Goal: Transaction & Acquisition: Register for event/course

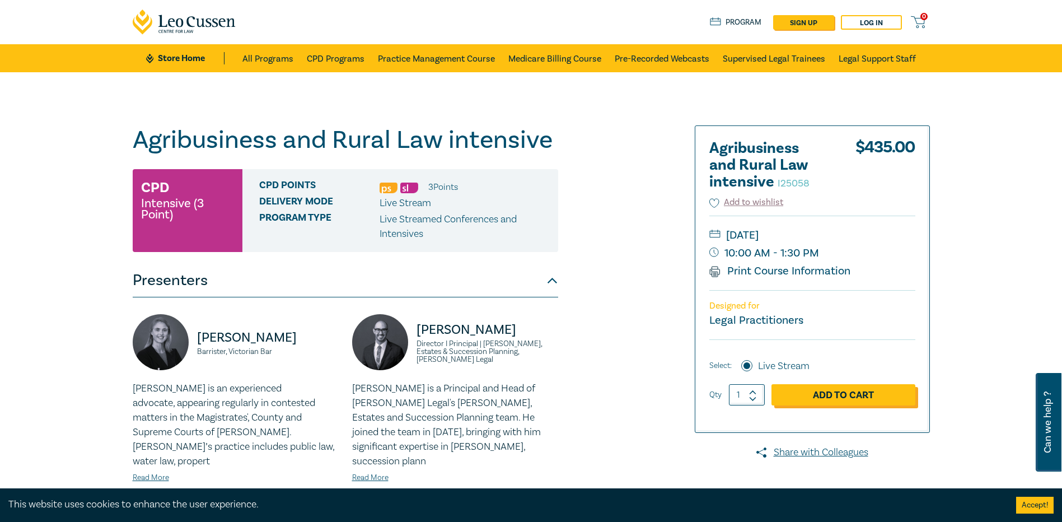
click at [838, 398] on link "Add to Cart" at bounding box center [844, 394] width 144 height 21
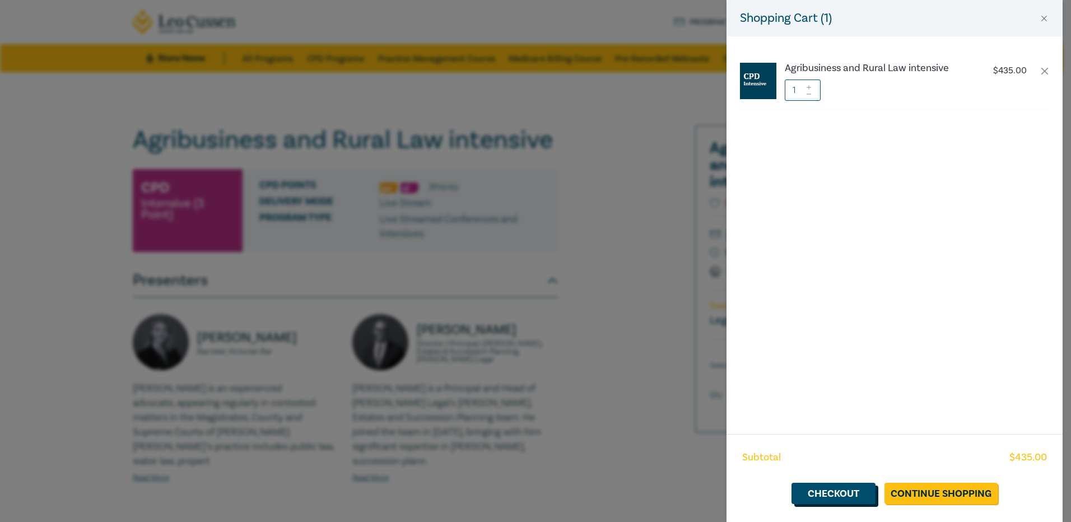
click at [832, 491] on link "Checkout" at bounding box center [833, 493] width 84 height 21
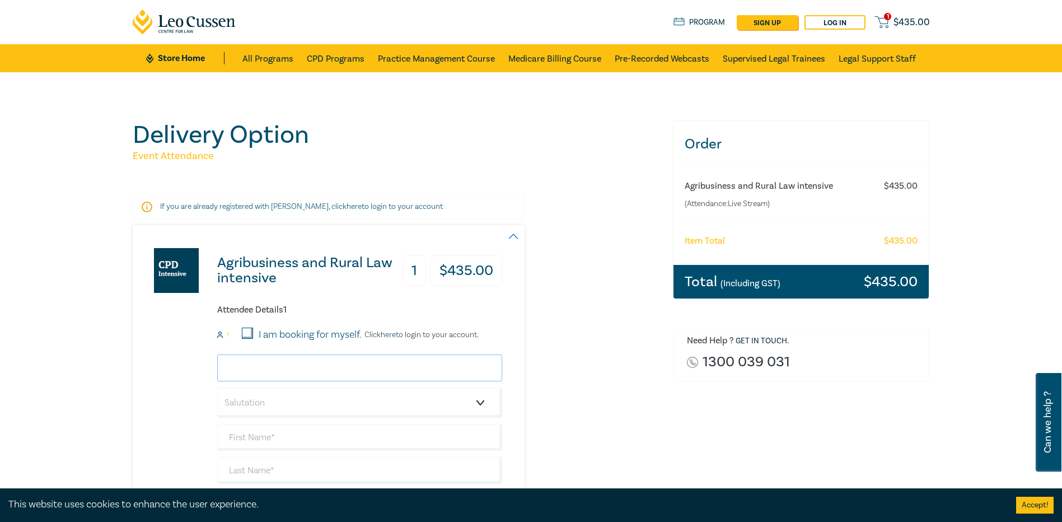
click at [315, 367] on input "email" at bounding box center [359, 367] width 285 height 27
drag, startPoint x: 256, startPoint y: 370, endPoint x: 226, endPoint y: 376, distance: 30.9
click at [226, 376] on input "ger" at bounding box center [359, 367] width 285 height 27
paste input "aldine.prentice@mmlegal.co"
type input "geraldine.prentice@mmlegal.co"
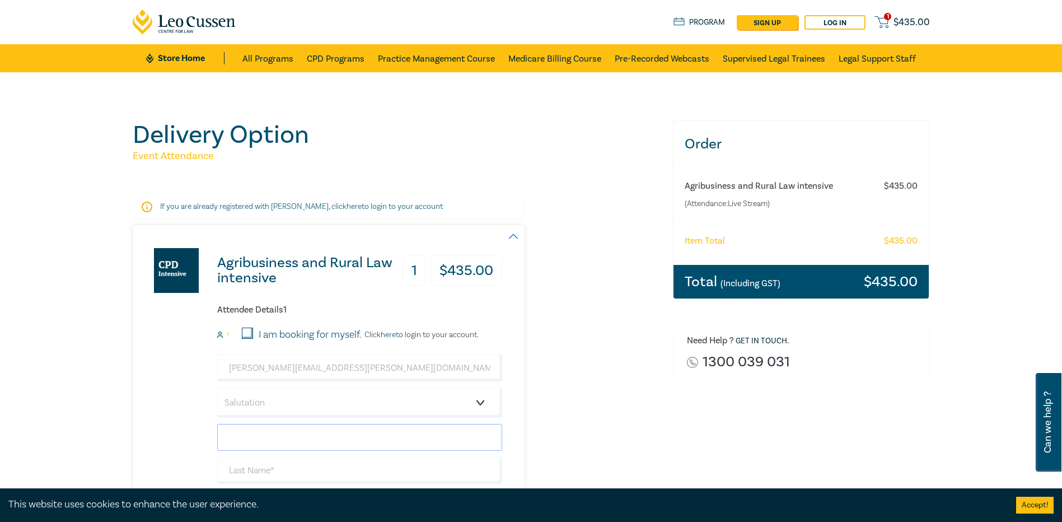
click at [277, 438] on input "text" at bounding box center [359, 437] width 285 height 27
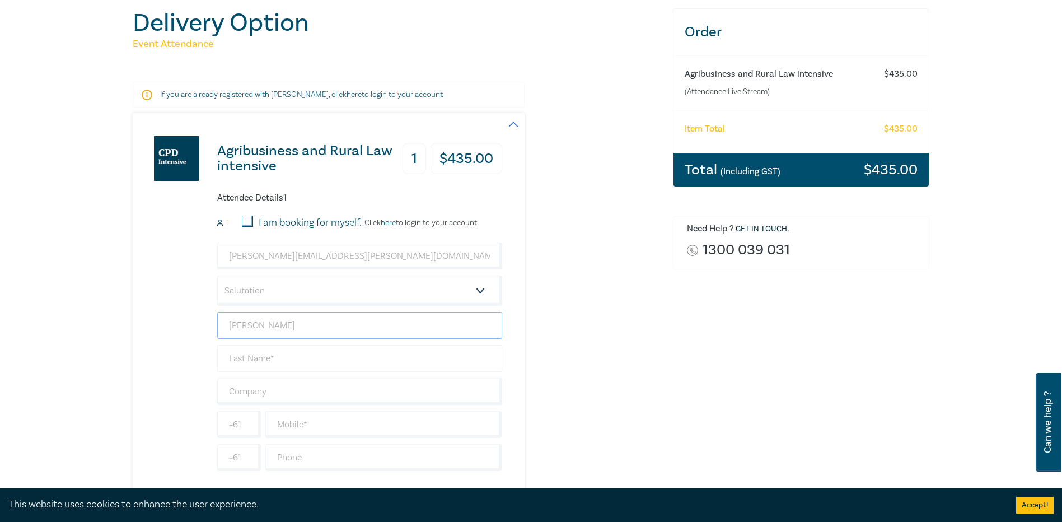
type input "Geraldine"
click at [278, 359] on input "text" at bounding box center [359, 358] width 285 height 27
type input "Prentice"
click at [326, 426] on input "text" at bounding box center [383, 424] width 237 height 27
paste input "0408 148 603"
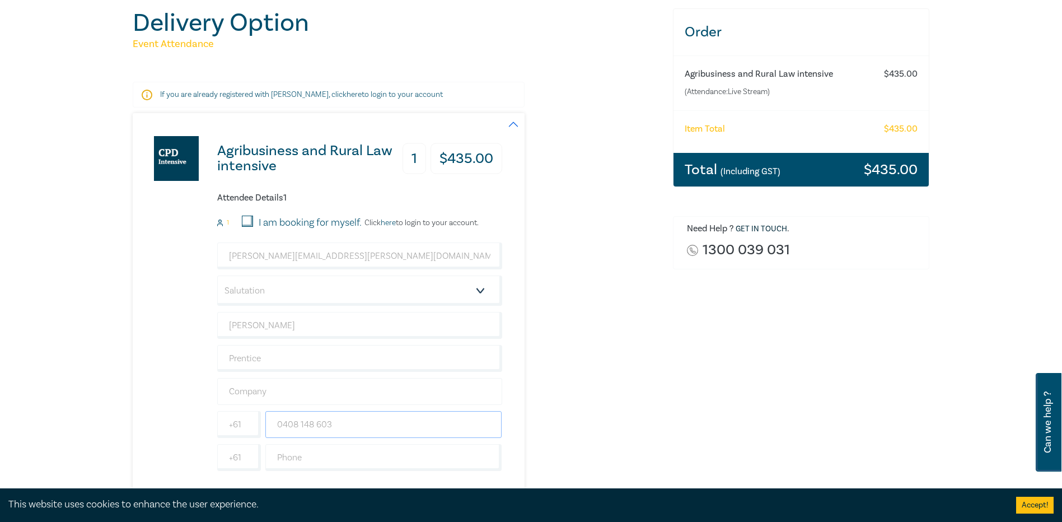
type input "0408 148 603"
click at [283, 389] on input "text" at bounding box center [359, 391] width 285 height 27
type input "Mildura Law Pty Ltd trading as Middleton Maisner Legal"
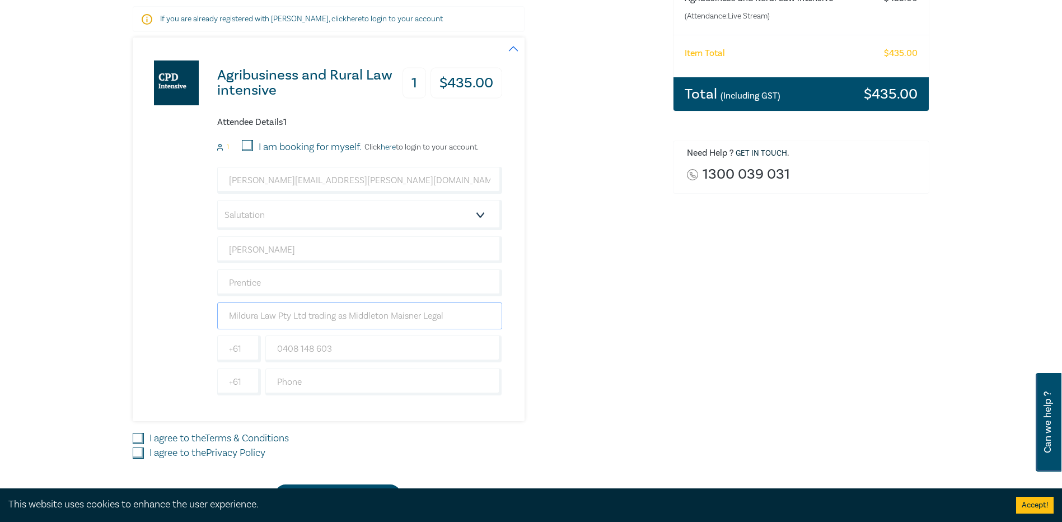
scroll to position [280, 0]
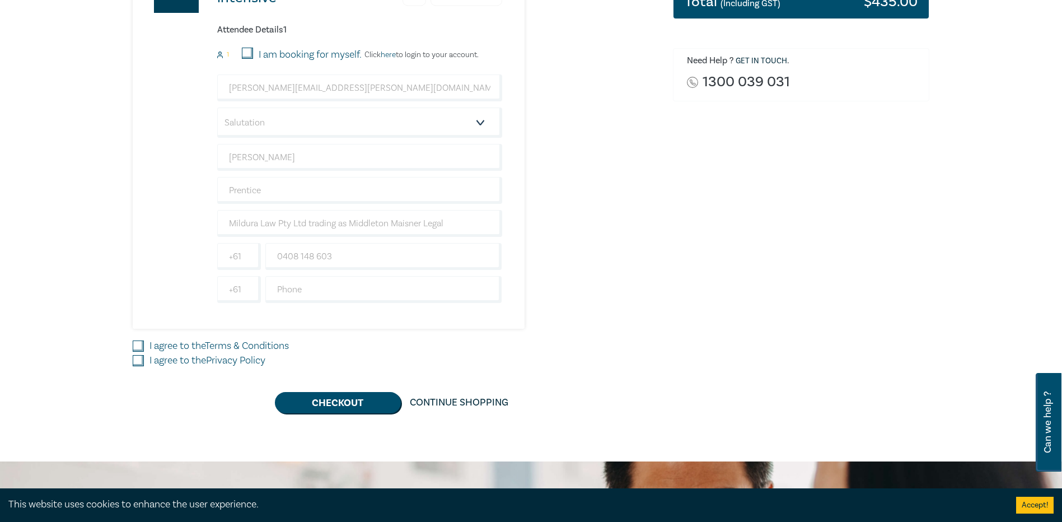
click at [138, 346] on input "I agree to the Terms & Conditions" at bounding box center [138, 345] width 11 height 11
checkbox input "true"
click at [136, 363] on input "I agree to the Privacy Policy" at bounding box center [138, 360] width 11 height 11
checkbox input "true"
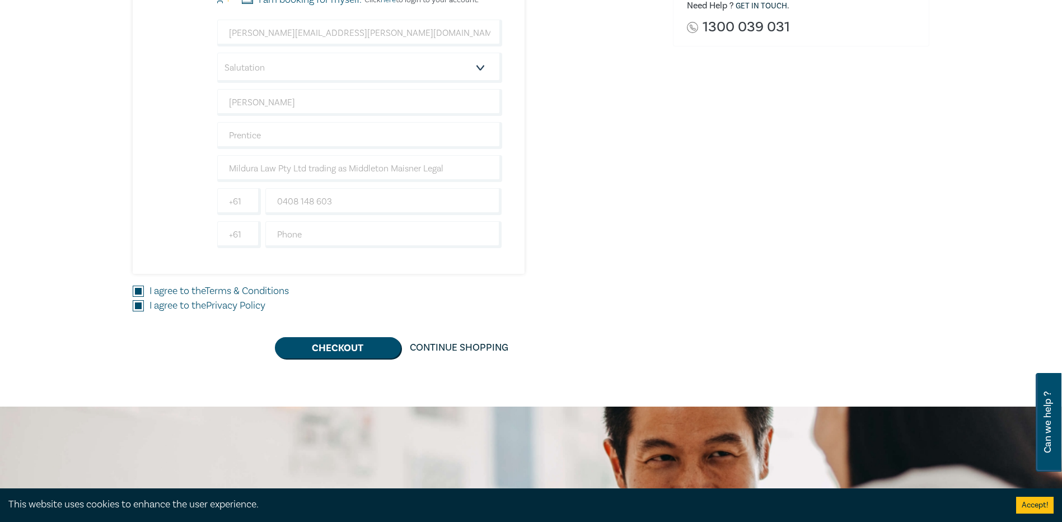
scroll to position [336, 0]
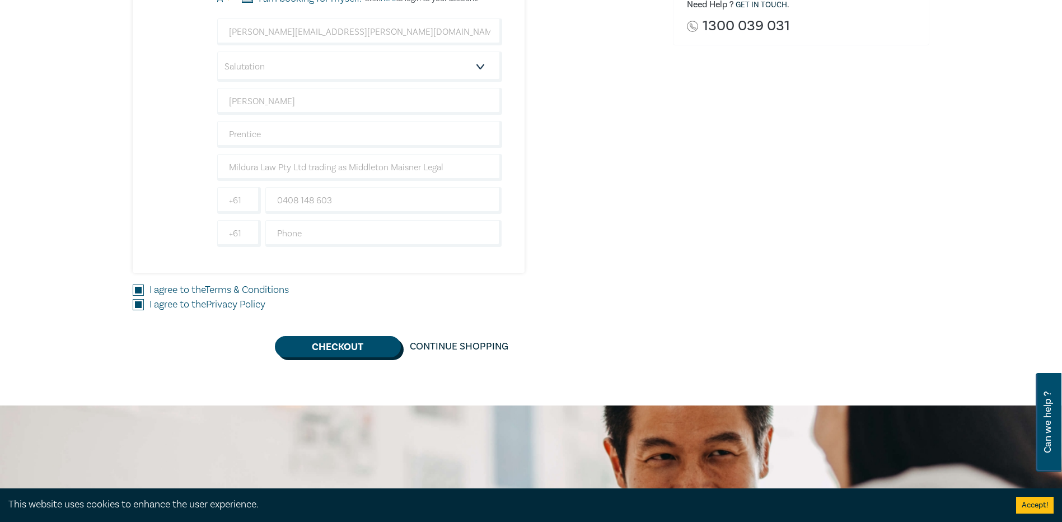
click at [365, 345] on button "Checkout" at bounding box center [338, 346] width 126 height 21
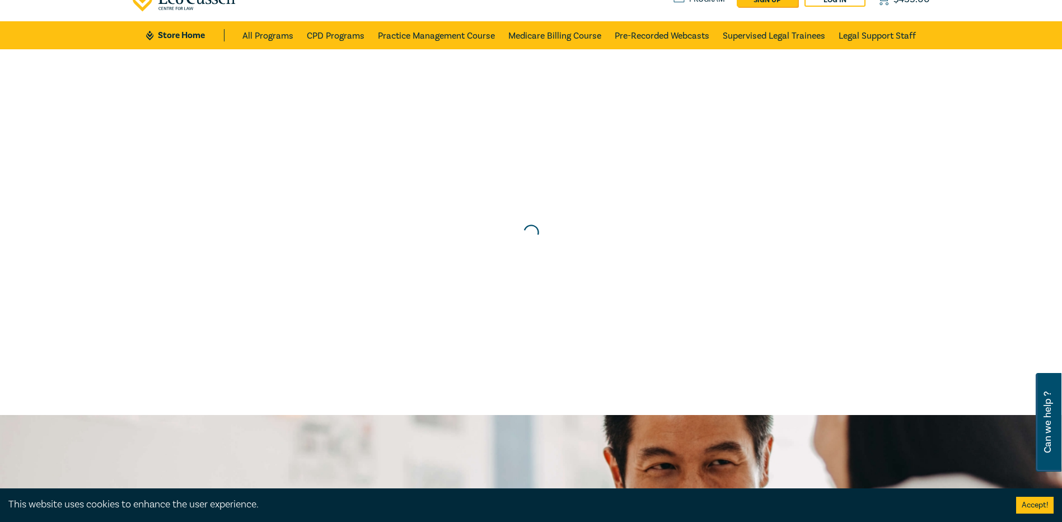
scroll to position [0, 0]
